Goal: Task Accomplishment & Management: Complete application form

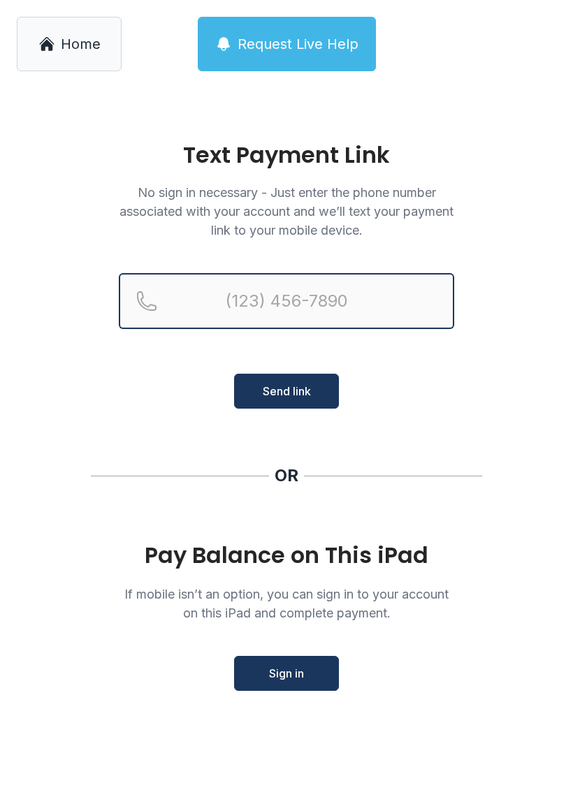
click at [326, 296] on input "Reservation phone number" at bounding box center [286, 301] width 335 height 56
type input "[PHONE_NUMBER]"
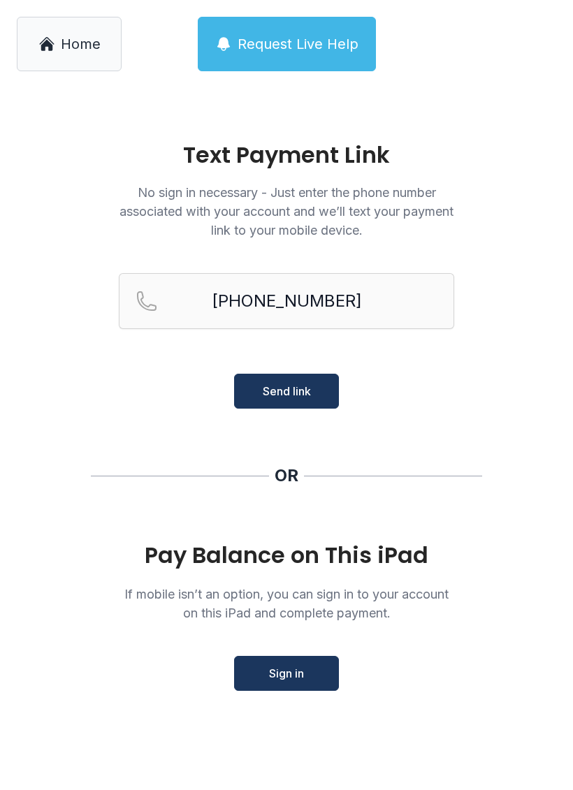
click at [301, 399] on span "Send link" at bounding box center [287, 391] width 48 height 17
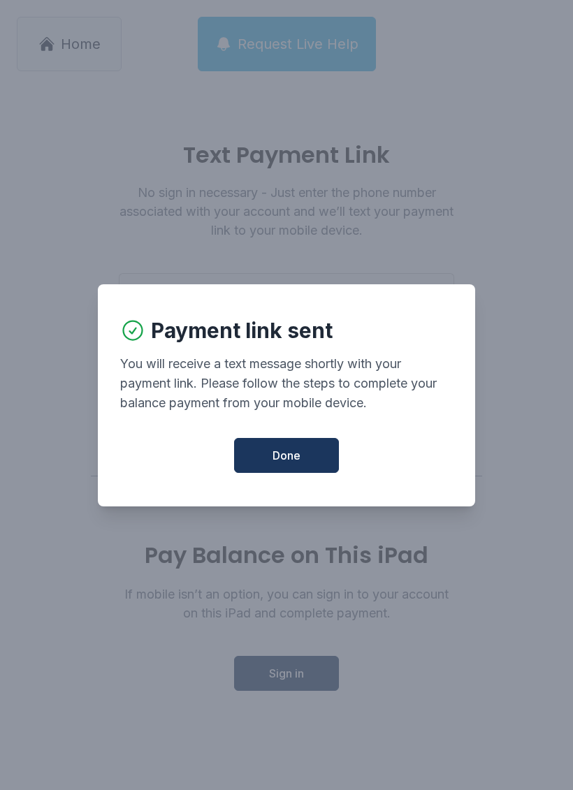
click at [305, 460] on button "Done" at bounding box center [286, 455] width 105 height 35
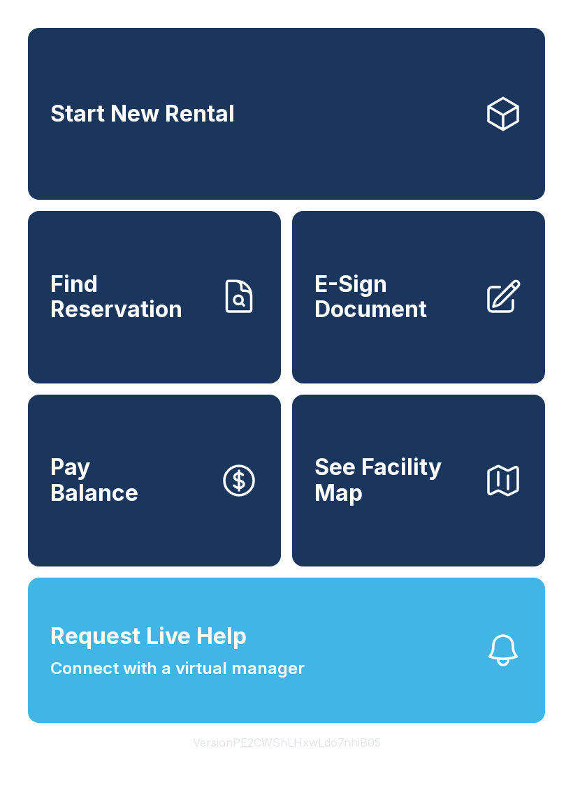
click at [425, 323] on span "E-Sign Document" at bounding box center [393, 297] width 158 height 51
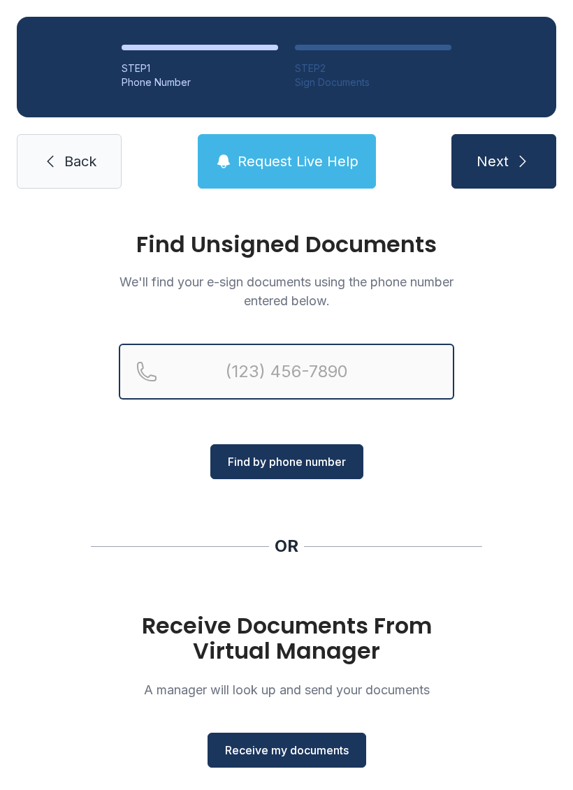
click at [351, 381] on input "Reservation phone number" at bounding box center [286, 372] width 335 height 56
type input "[PHONE_NUMBER]"
click at [503, 161] on button "Next" at bounding box center [503, 161] width 105 height 54
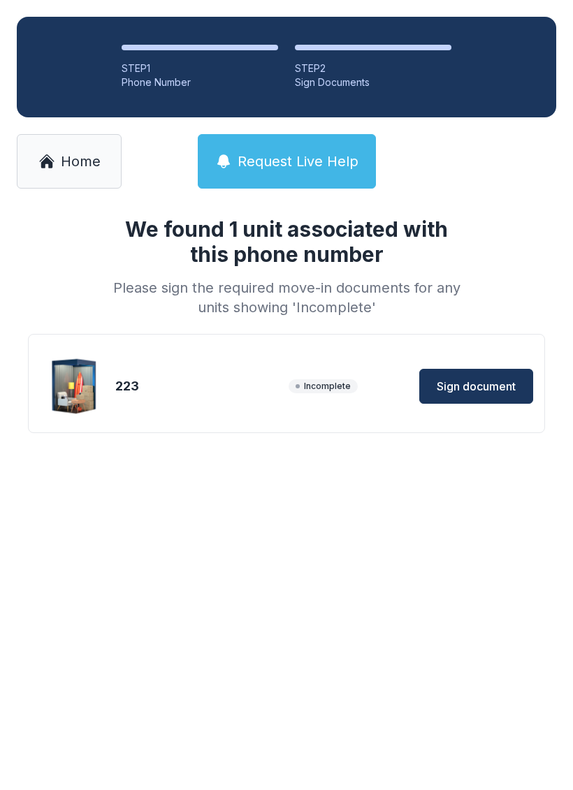
click at [473, 387] on span "Sign document" at bounding box center [475, 386] width 79 height 17
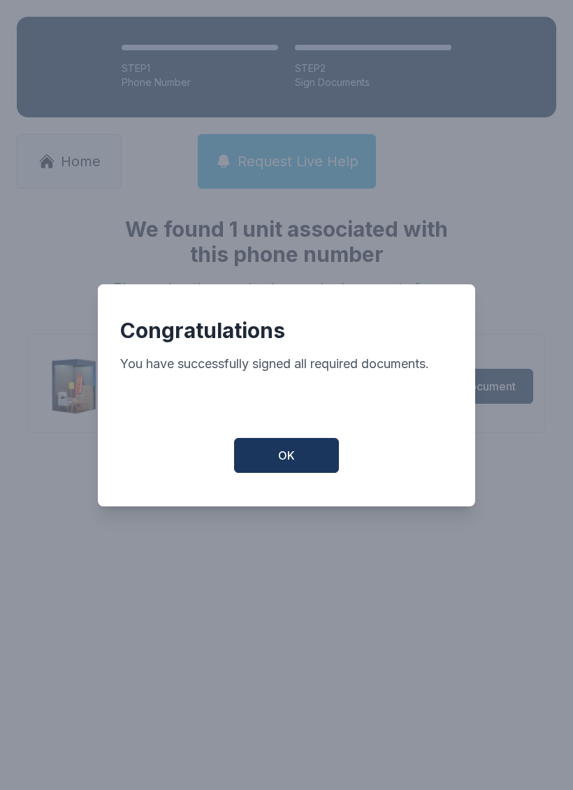
click at [287, 455] on span "OK" at bounding box center [286, 455] width 17 height 17
